Goal: Task Accomplishment & Management: Complete application form

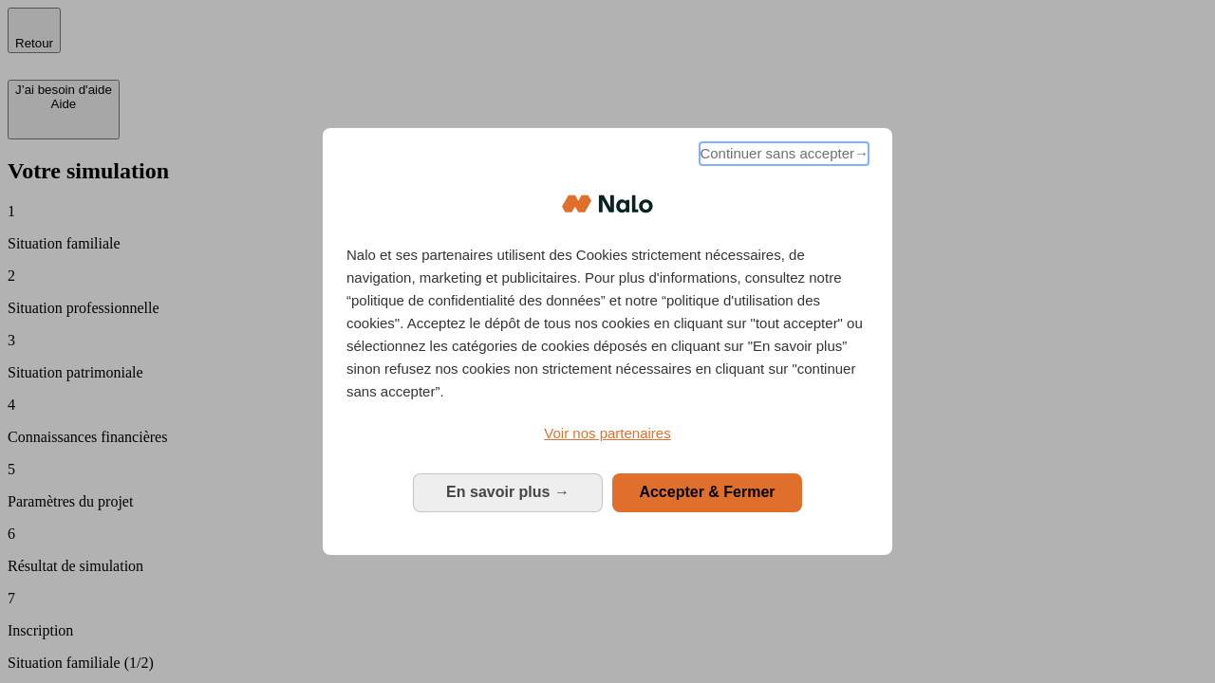
click at [782, 157] on span "Continuer sans accepter →" at bounding box center [783, 153] width 169 height 23
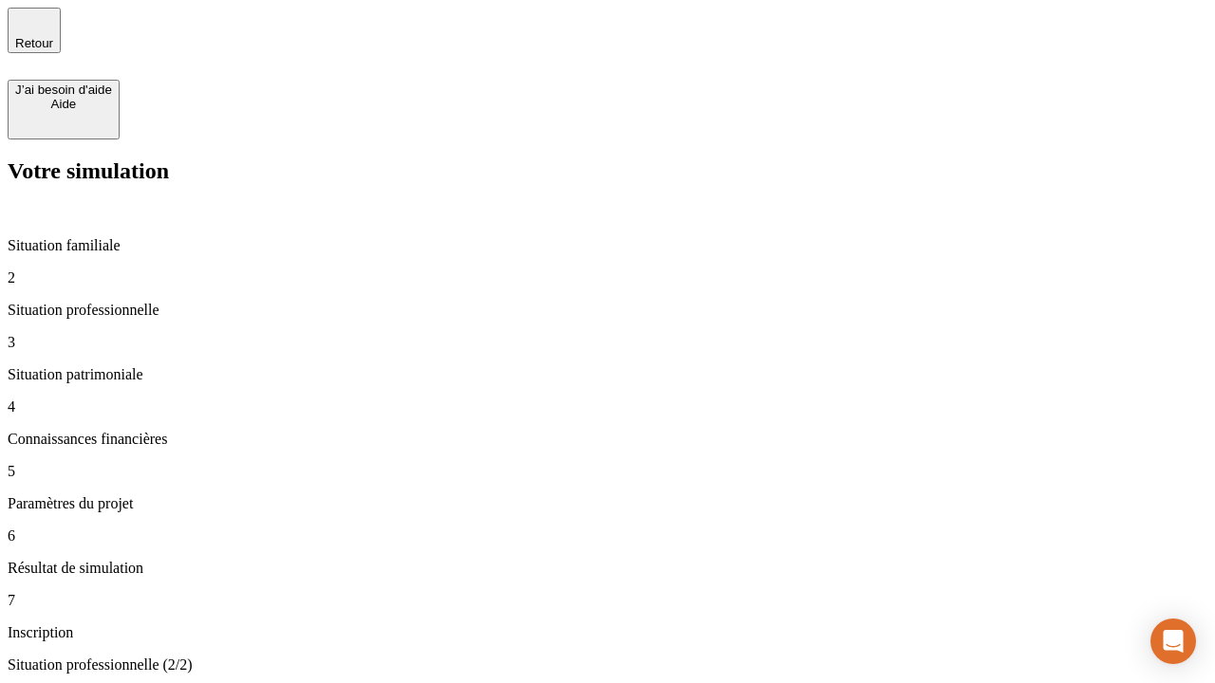
type input "30 000"
type input "1 000"
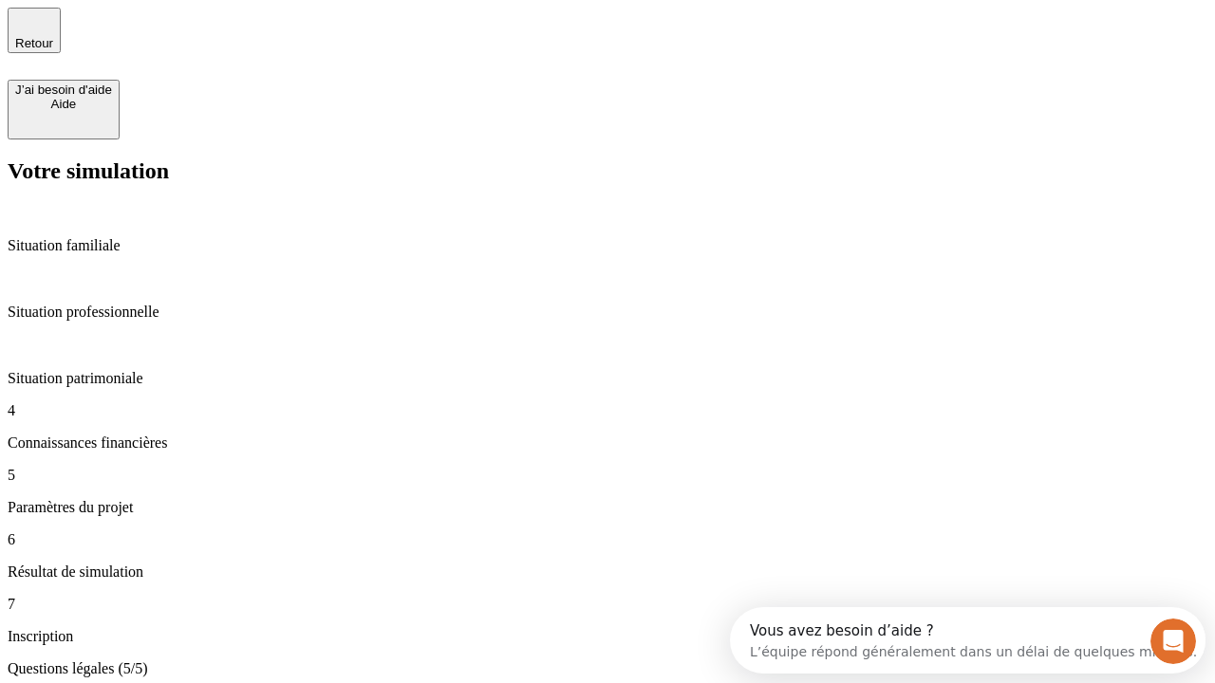
type input "65"
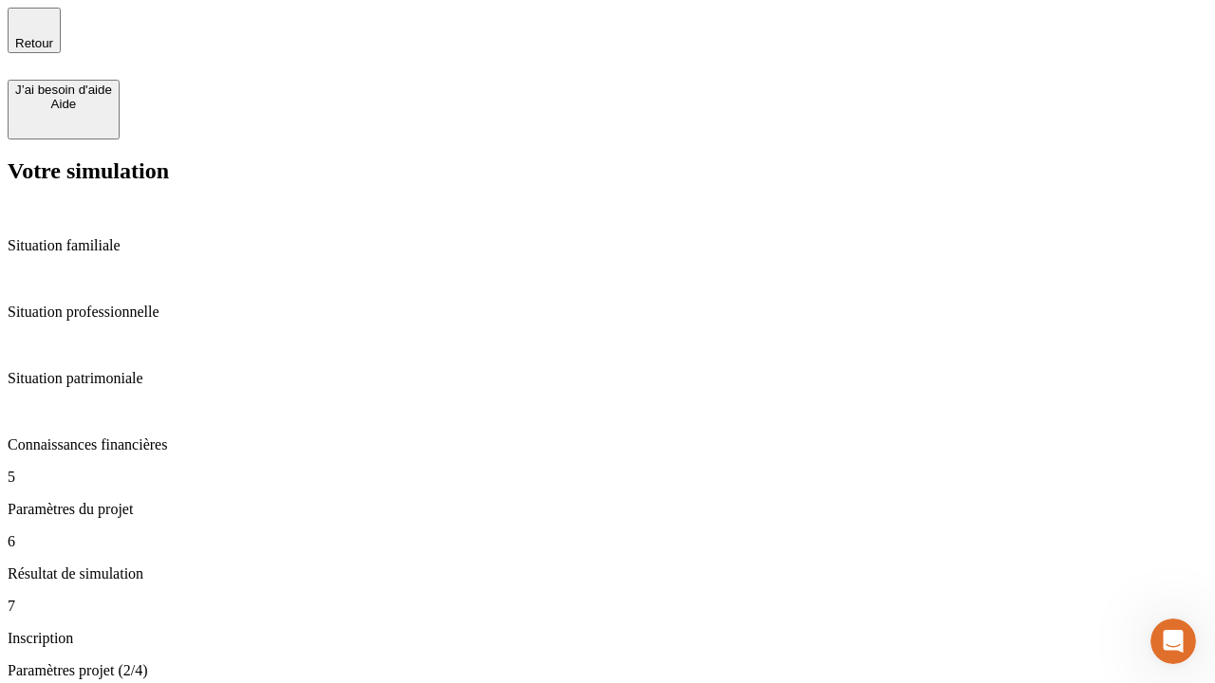
type input "5 000"
type input "640"
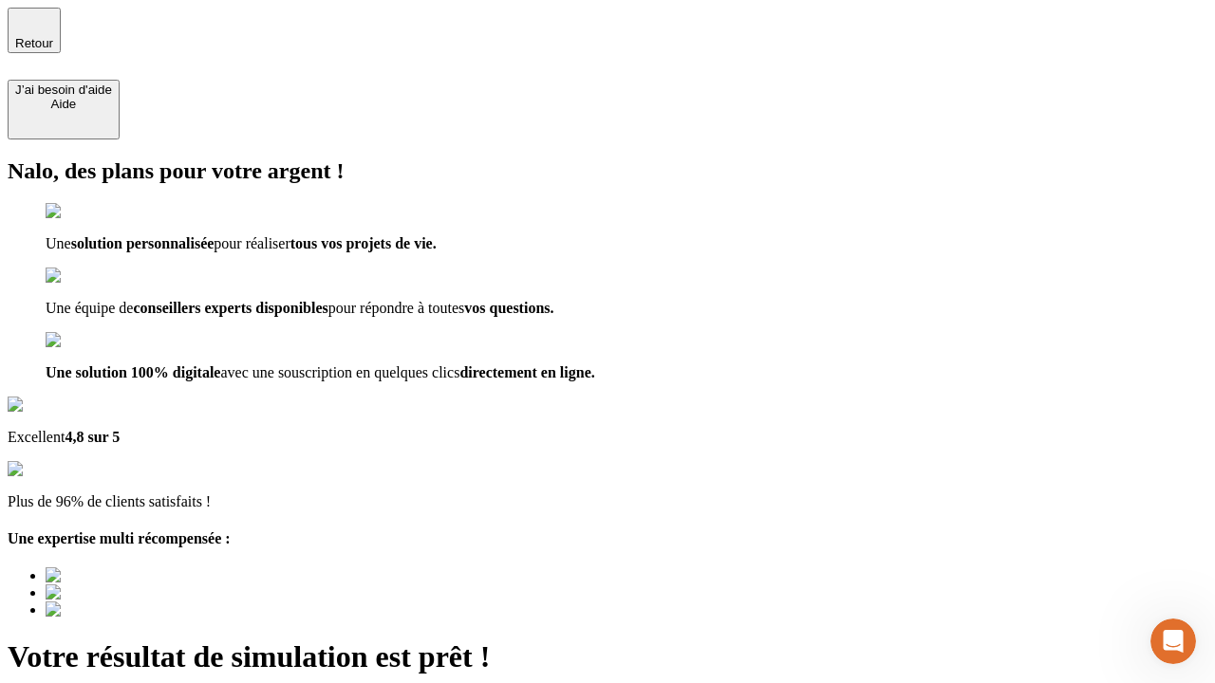
type input "[EMAIL_ADDRESS][DOMAIN_NAME]"
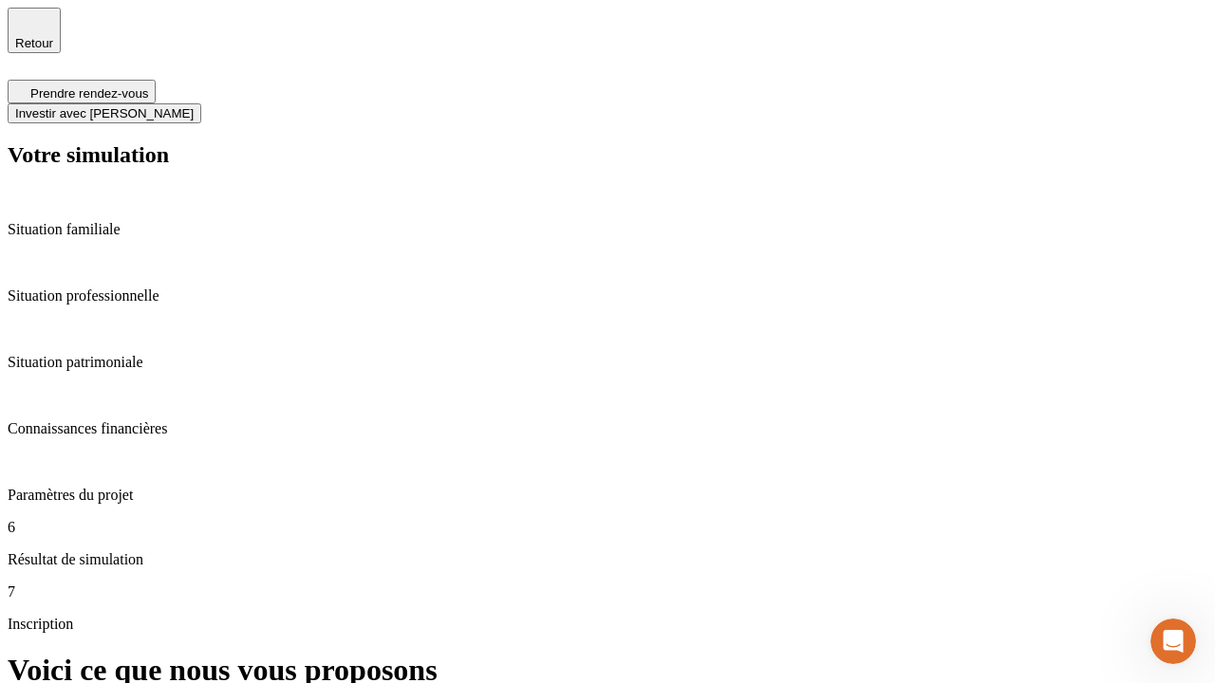
click at [194, 106] on span "Investir avec [PERSON_NAME]" at bounding box center [104, 113] width 178 height 14
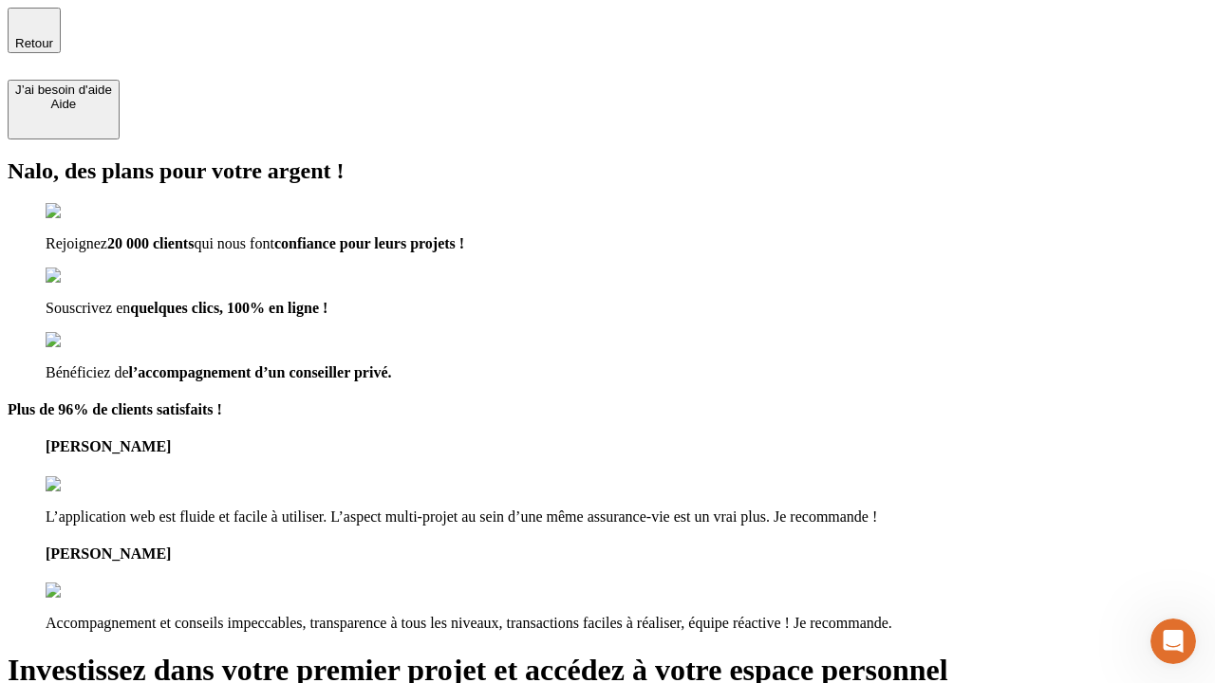
type input "[EMAIL_ADDRESS][DOMAIN_NAME]"
